Goal: Check status: Check status

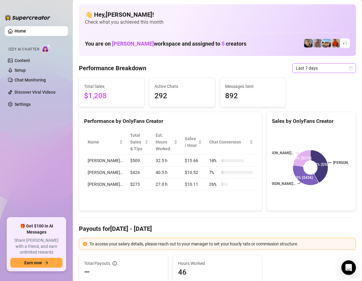
click at [350, 69] on div "Last 7 days" at bounding box center [325, 68] width 64 height 10
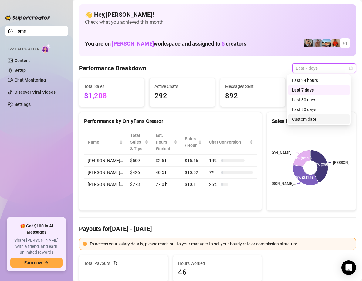
click at [306, 119] on div "Custom date" at bounding box center [319, 119] width 54 height 7
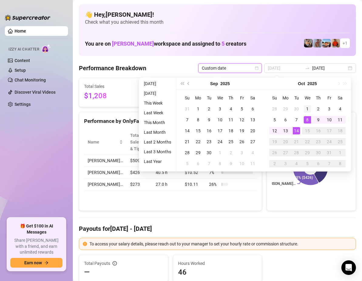
type input "[DATE]"
click at [307, 108] on div "1" at bounding box center [307, 108] width 7 height 7
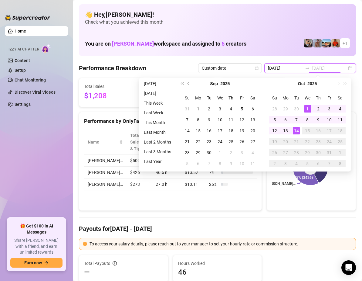
type input "[DATE]"
click at [295, 130] on div "14" at bounding box center [296, 130] width 7 height 7
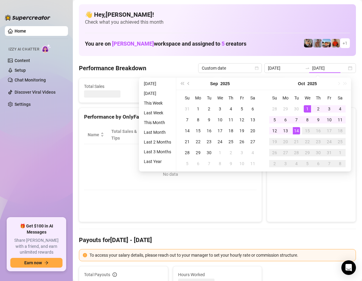
type input "[DATE]"
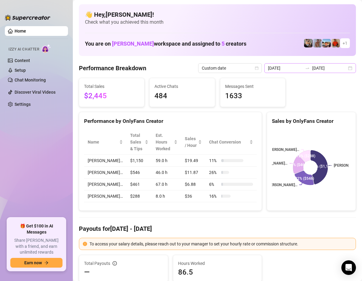
click at [347, 69] on div "[DATE] [DATE]" at bounding box center [311, 68] width 92 height 10
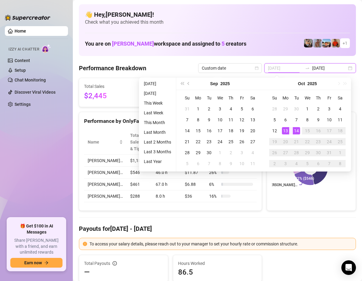
type input "[DATE]"
click at [285, 128] on div "13" at bounding box center [285, 130] width 7 height 7
click at [284, 128] on div "13" at bounding box center [285, 130] width 7 height 7
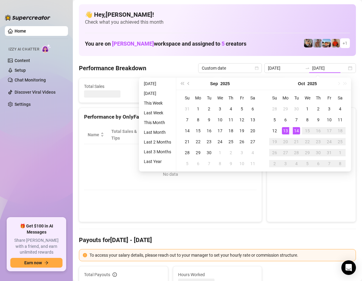
type input "[DATE]"
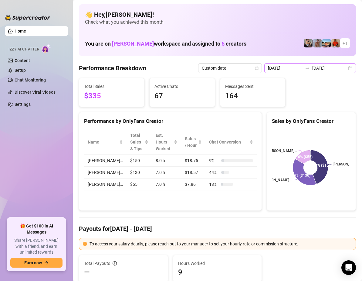
click at [347, 67] on div "[DATE] [DATE]" at bounding box center [311, 68] width 92 height 10
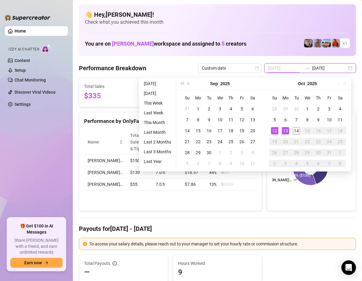
type input "[DATE]"
click at [275, 131] on div "12" at bounding box center [274, 130] width 7 height 7
click at [275, 130] on div "12" at bounding box center [274, 130] width 7 height 7
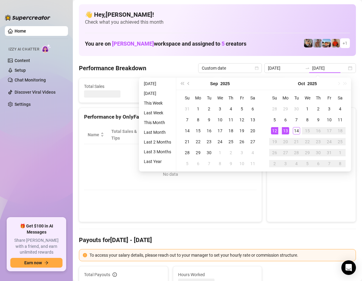
type input "[DATE]"
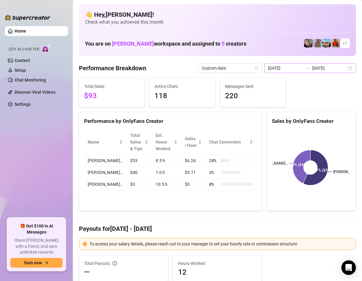
click at [346, 68] on div "[DATE] [DATE]" at bounding box center [311, 68] width 92 height 10
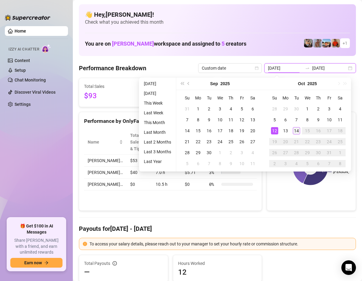
type input "[DATE]"
click at [299, 130] on div "14" at bounding box center [296, 130] width 7 height 7
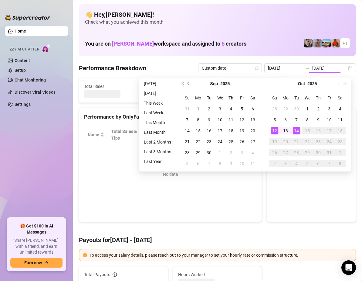
type input "[DATE]"
